Goal: Task Accomplishment & Management: Complete application form

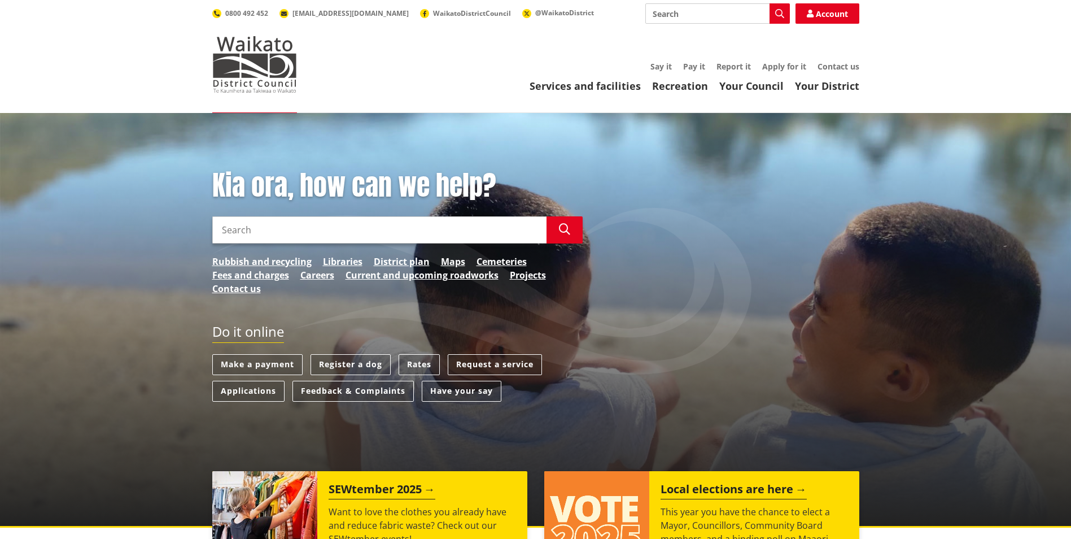
click at [310, 231] on input "Search" at bounding box center [379, 229] width 334 height 27
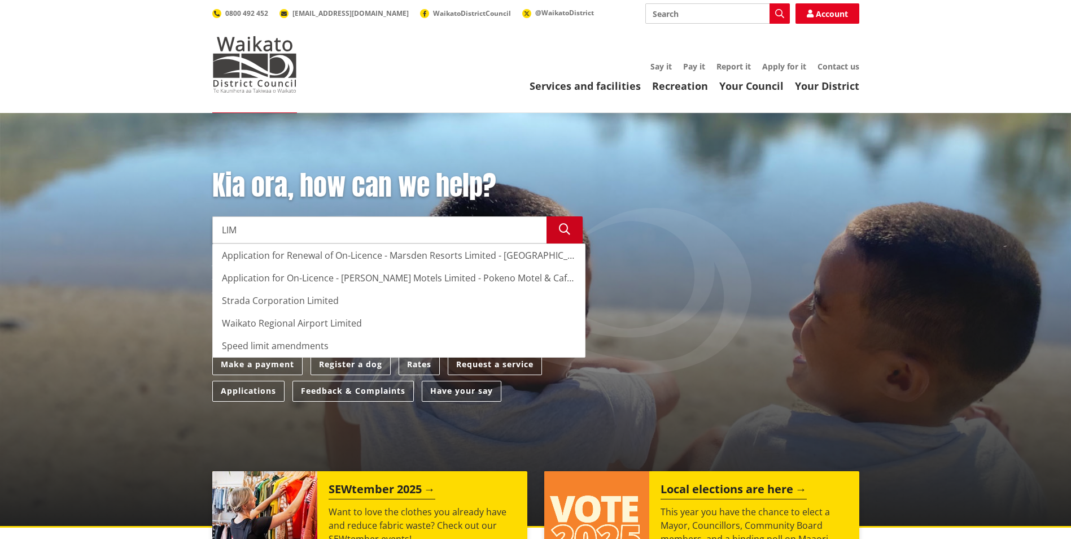
type input "LIM"
click at [567, 232] on icon "button" at bounding box center [564, 229] width 11 height 11
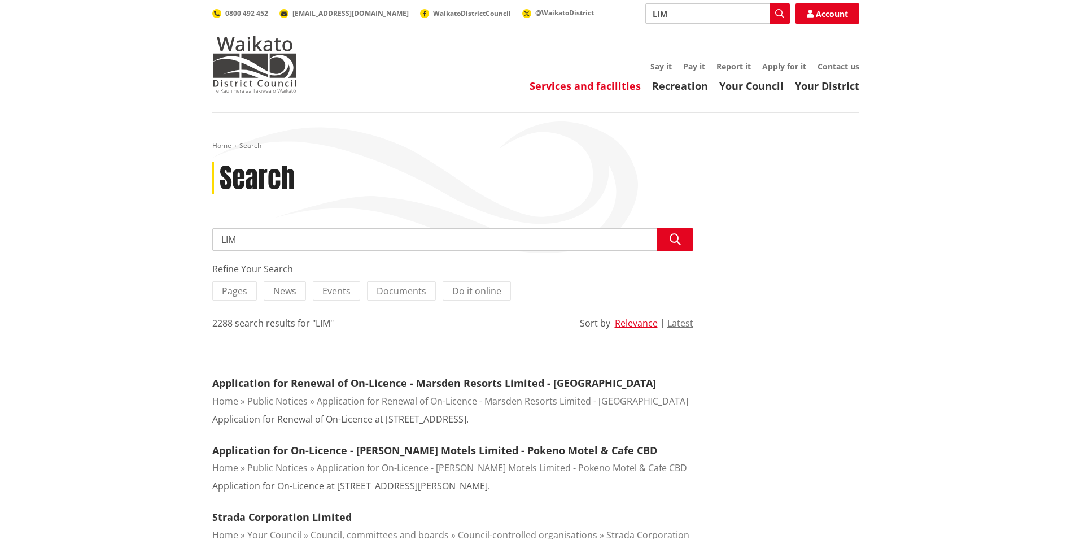
click at [589, 86] on link "Services and facilities" at bounding box center [585, 86] width 111 height 14
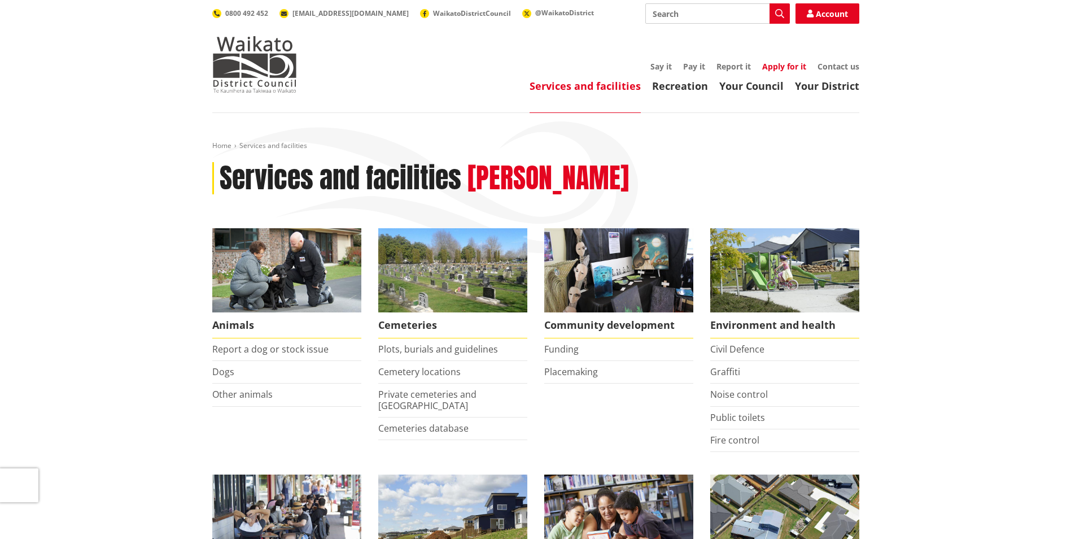
click at [789, 67] on link "Apply for it" at bounding box center [784, 66] width 44 height 11
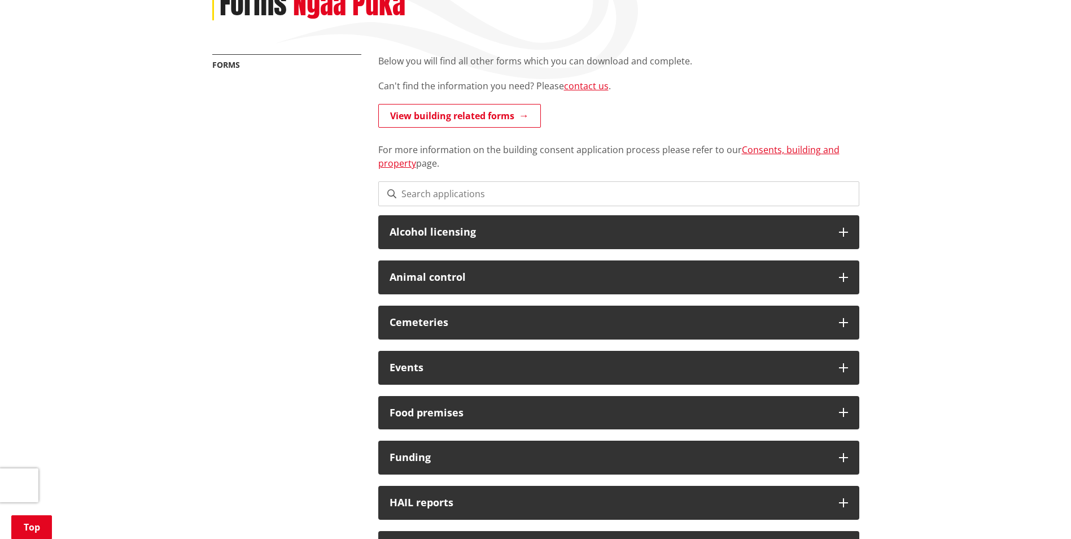
scroll to position [169, 0]
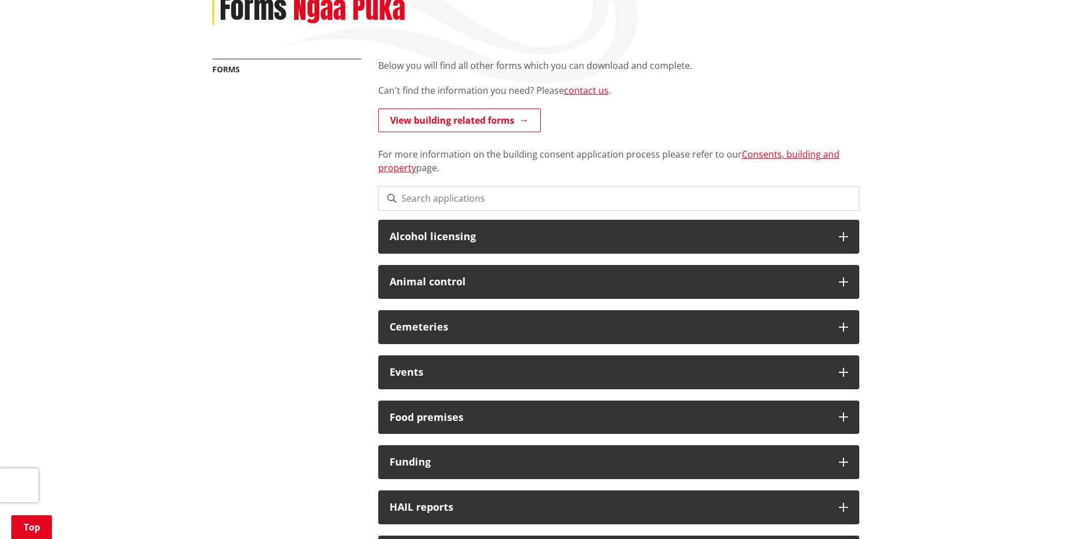
click at [421, 193] on input at bounding box center [618, 198] width 481 height 25
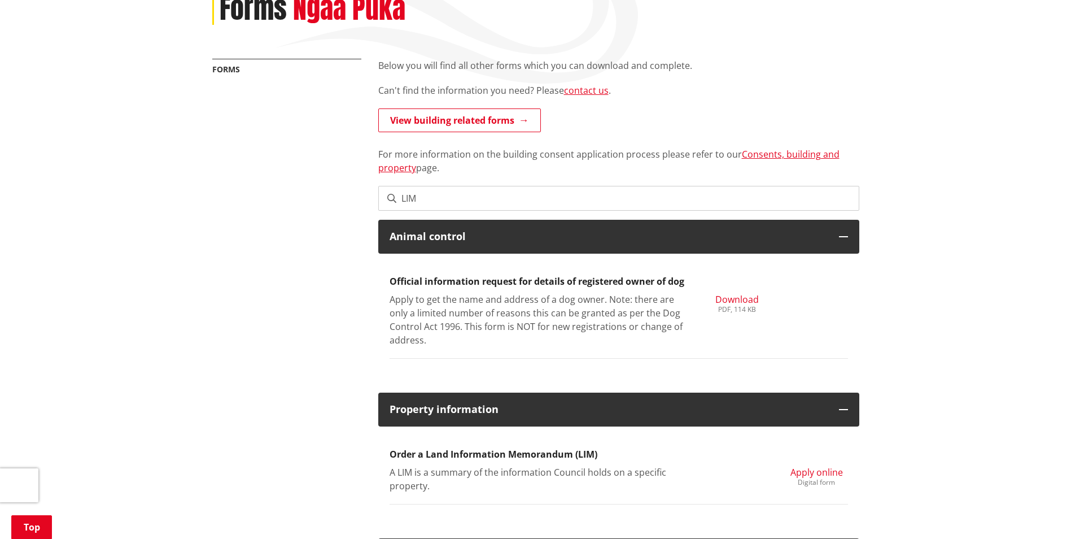
type input "LIM"
click at [819, 472] on span "Apply online" at bounding box center [817, 472] width 53 height 12
